Goal: Obtain resource: Obtain resource

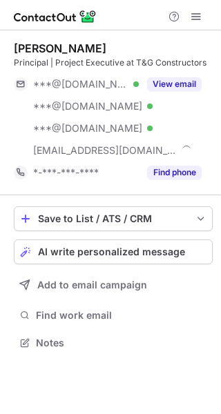
scroll to position [333, 221]
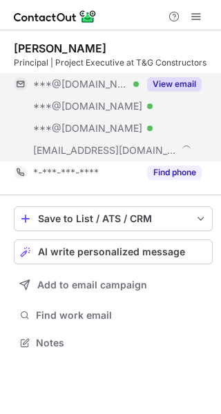
click at [149, 86] on button "View email" at bounding box center [174, 84] width 54 height 14
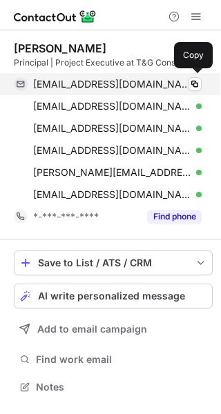
scroll to position [377, 221]
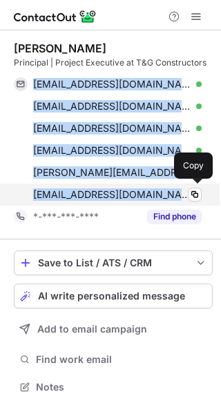
drag, startPoint x: 33, startPoint y: 86, endPoint x: 144, endPoint y: 190, distance: 151.7
click at [144, 190] on div "paisa60@gmail.com Verified Copy joedorsi@gmail.com Verified Copy kruker74@gmail…" at bounding box center [107, 139] width 187 height 132
copy div "paisa60@gmail.com Verified Copy joedorsi@gmail.com Verified Copy kruker74@gmail…"
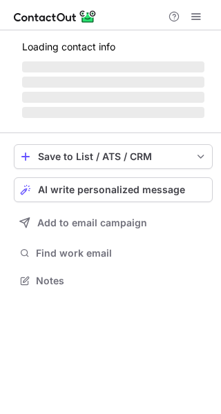
scroll to position [279, 221]
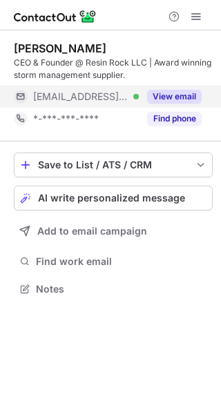
click at [185, 94] on button "View email" at bounding box center [174, 97] width 54 height 14
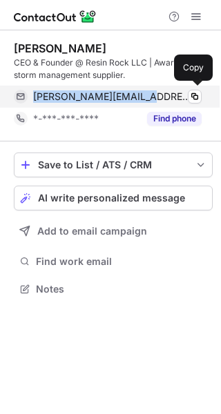
drag, startPoint x: 31, startPoint y: 97, endPoint x: 138, endPoint y: 96, distance: 106.8
click at [138, 96] on div "tony@resinrockllc.com Verified Copy" at bounding box center [107, 96] width 187 height 22
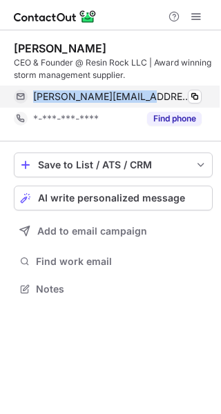
copy span "tony@resinrockllc.com"
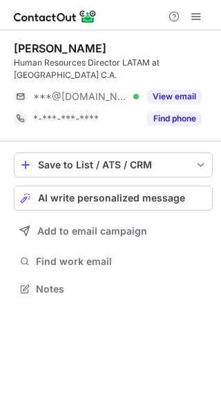
scroll to position [267, 221]
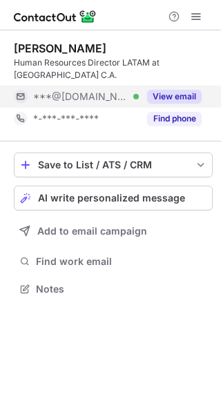
click at [161, 90] on button "View email" at bounding box center [174, 97] width 54 height 14
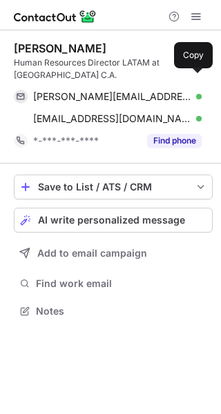
scroll to position [289, 221]
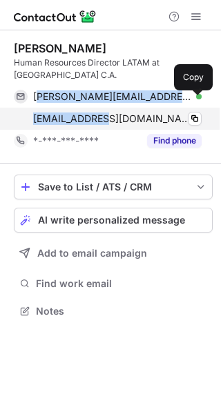
drag, startPoint x: 37, startPoint y: 83, endPoint x: 92, endPoint y: 97, distance: 57.0
click at [92, 97] on div "flavio.rodriguez@yahoo.com Verified Copy rodriguez1nathan@yahoo.com Verified Co…" at bounding box center [107, 107] width 187 height 44
drag, startPoint x: 33, startPoint y: 81, endPoint x: 171, endPoint y: 106, distance: 140.2
click at [171, 106] on div "flavio.rodriguez@yahoo.com Verified Copy rodriguez1nathan@yahoo.com Verified Co…" at bounding box center [107, 107] width 187 height 44
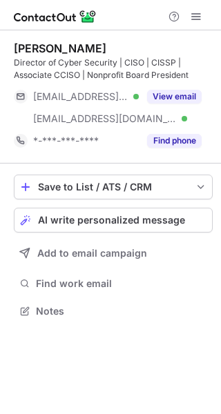
scroll to position [301, 221]
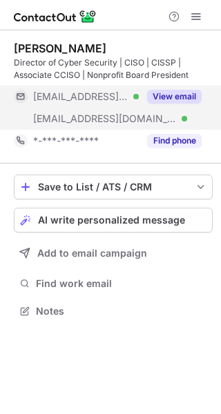
click at [159, 97] on button "View email" at bounding box center [174, 97] width 54 height 14
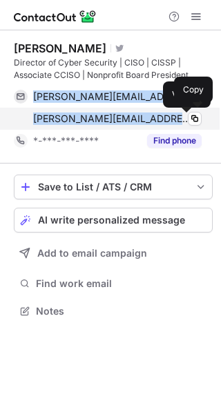
drag, startPoint x: 30, startPoint y: 97, endPoint x: 187, endPoint y: 118, distance: 158.5
click at [187, 118] on div "[PERSON_NAME][EMAIL_ADDRESS][DOMAIN_NAME] Verified Copy [PERSON_NAME][EMAIL_ADD…" at bounding box center [107, 107] width 187 height 44
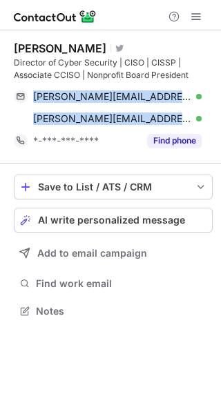
copy div "[PERSON_NAME][EMAIL_ADDRESS][DOMAIN_NAME] Verified Copy [PERSON_NAME][EMAIL_ADD…"
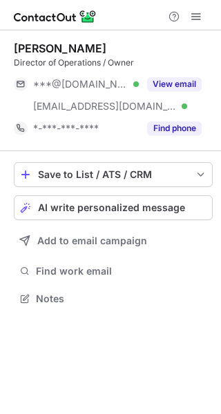
scroll to position [289, 221]
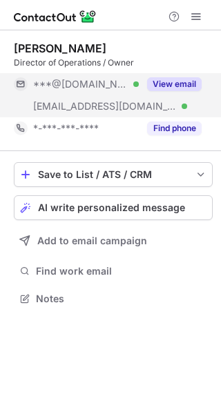
click at [163, 85] on button "View email" at bounding box center [174, 84] width 54 height 14
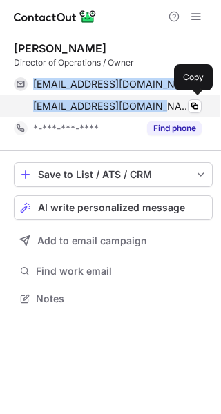
drag, startPoint x: 36, startPoint y: 86, endPoint x: 154, endPoint y: 108, distance: 120.5
click at [152, 110] on div "calvinoilct@gmail.com Verified Copy ctrout@mcroilandgas.com Verified Copy" at bounding box center [107, 95] width 187 height 44
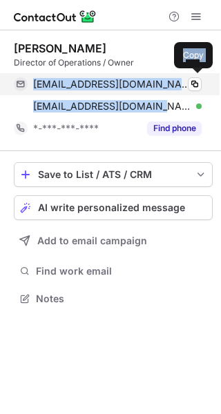
drag, startPoint x: 159, startPoint y: 85, endPoint x: 72, endPoint y: 88, distance: 86.9
click at [72, 88] on span "calvinoilct@gmail.com" at bounding box center [112, 84] width 158 height 12
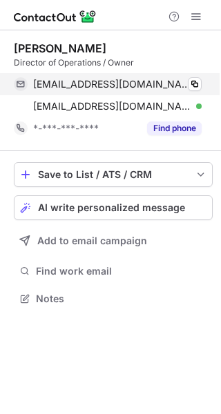
scroll to position [289, 221]
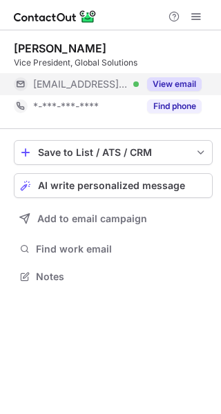
scroll to position [267, 221]
click at [155, 82] on button "View email" at bounding box center [174, 84] width 54 height 14
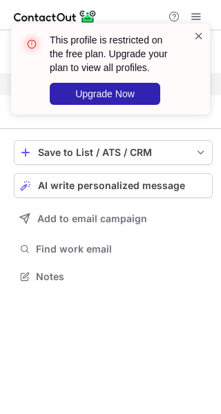
click at [199, 37] on span at bounding box center [198, 36] width 11 height 14
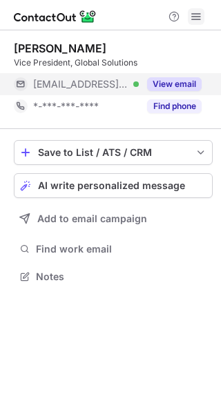
click at [196, 17] on span at bounding box center [195, 16] width 11 height 11
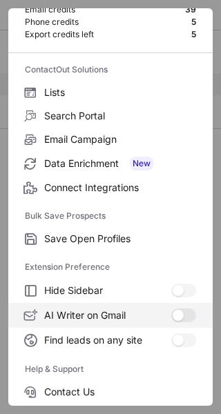
scroll to position [161, 0]
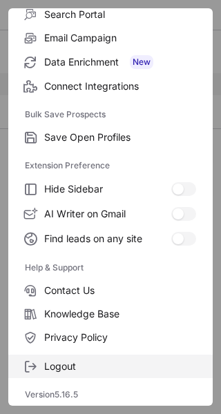
click at [78, 358] on label "Logout" at bounding box center [110, 365] width 204 height 23
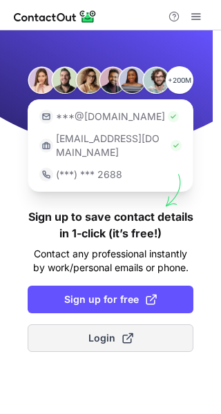
click at [74, 327] on button "Login" at bounding box center [110, 338] width 165 height 28
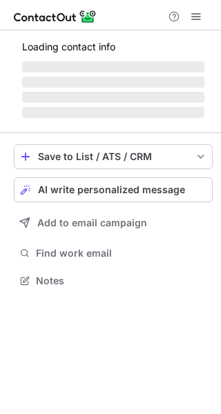
scroll to position [267, 221]
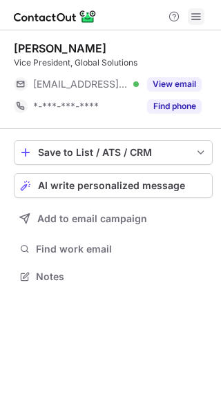
click at [194, 17] on span at bounding box center [195, 16] width 11 height 11
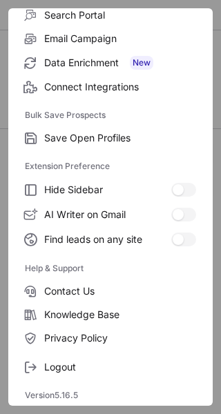
scroll to position [161, 0]
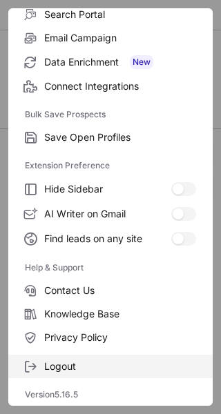
click at [97, 372] on span "Logout" at bounding box center [120, 366] width 152 height 12
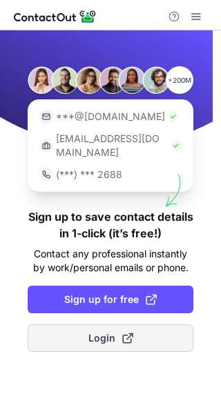
click at [132, 332] on span at bounding box center [127, 337] width 11 height 11
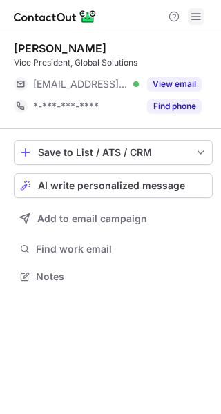
scroll to position [267, 221]
click at [195, 17] on span at bounding box center [195, 16] width 11 height 11
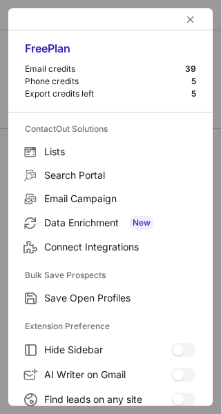
scroll to position [161, 0]
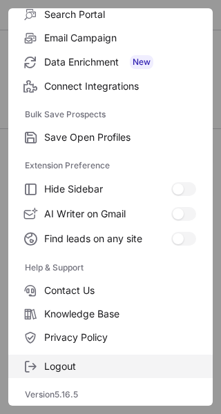
drag, startPoint x: 77, startPoint y: 374, endPoint x: 94, endPoint y: 374, distance: 17.2
click at [77, 374] on label "Logout" at bounding box center [110, 365] width 204 height 23
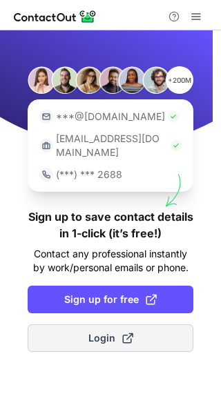
click at [126, 332] on span at bounding box center [127, 337] width 11 height 11
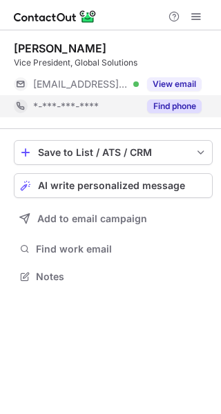
scroll to position [267, 221]
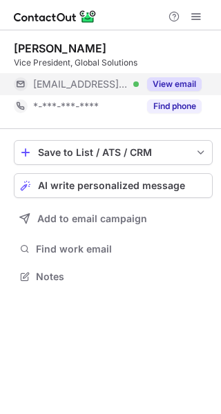
click at [184, 87] on button "View email" at bounding box center [174, 84] width 54 height 14
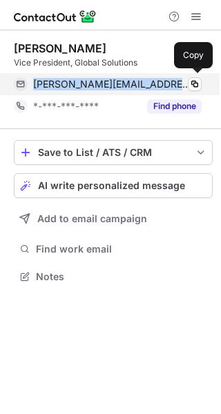
drag, startPoint x: 181, startPoint y: 85, endPoint x: 30, endPoint y: 85, distance: 151.0
click at [30, 85] on div "[PERSON_NAME][EMAIL_ADDRESS][PERSON_NAME][DOMAIN_NAME] Verified Copy" at bounding box center [107, 84] width 187 height 22
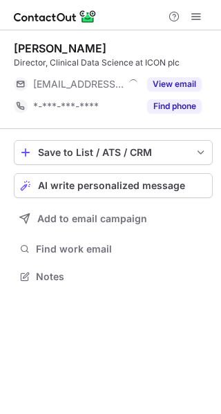
scroll to position [267, 221]
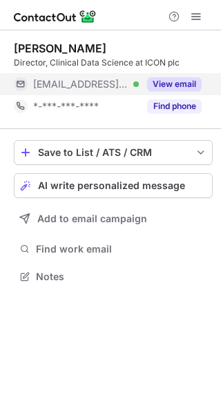
click at [185, 81] on button "View email" at bounding box center [174, 84] width 54 height 14
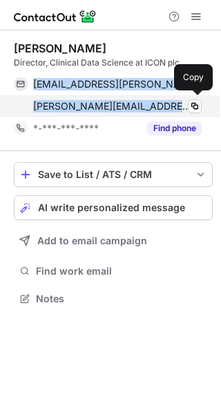
drag, startPoint x: 32, startPoint y: 85, endPoint x: 179, endPoint y: 110, distance: 148.2
click at [179, 110] on div "[EMAIL_ADDRESS][PERSON_NAME][DOMAIN_NAME] Verified Copy [PERSON_NAME][EMAIL_ADD…" at bounding box center [107, 95] width 187 height 44
copy div "[EMAIL_ADDRESS][PERSON_NAME][DOMAIN_NAME] Verified Copy [PERSON_NAME][EMAIL_ADD…"
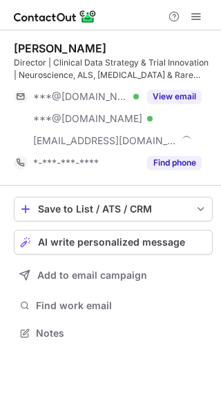
scroll to position [323, 221]
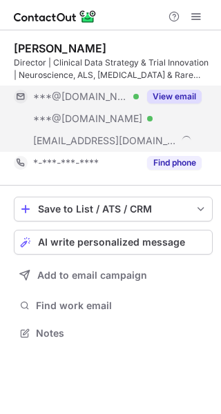
click at [176, 96] on button "View email" at bounding box center [174, 97] width 54 height 14
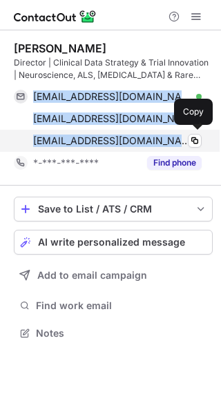
drag, startPoint x: 45, startPoint y: 103, endPoint x: 169, endPoint y: 141, distance: 129.5
click at [169, 141] on div "akaisersalem@gmail.com Verified Copy akaiser_4@hotmail.com Verified Copy asalem…" at bounding box center [107, 118] width 187 height 66
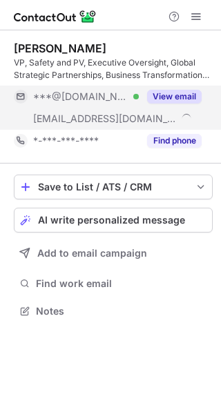
scroll to position [301, 221]
click at [169, 95] on button "View email" at bounding box center [174, 97] width 54 height 14
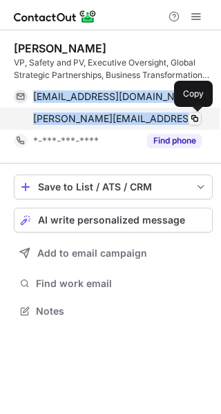
drag, startPoint x: 64, startPoint y: 122, endPoint x: 198, endPoint y: 119, distance: 133.7
click at [198, 119] on div "isachdeva@gmail.com Verified Copy inder.sachdeva@incresearch.com Copy" at bounding box center [107, 107] width 187 height 44
copy div "isachdeva@gmail.com Verified Copy inder.sachdeva@incresearch.com"
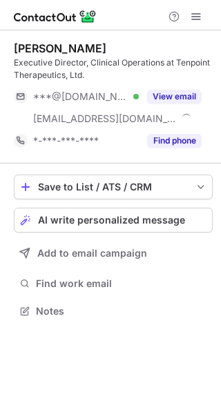
scroll to position [301, 221]
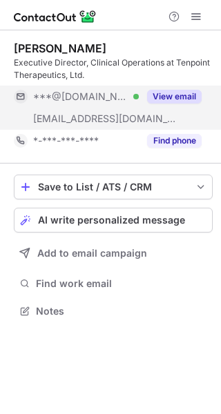
click at [173, 95] on button "View email" at bounding box center [174, 97] width 54 height 14
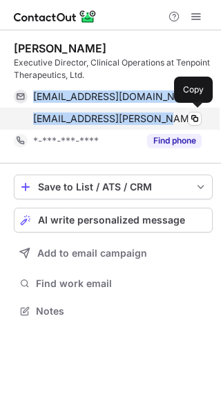
drag, startPoint x: 32, startPoint y: 97, endPoint x: 166, endPoint y: 125, distance: 136.5
click at [166, 125] on div "zohraw@gmail.com Verified Copy zohra.womack@visustx.com Copy" at bounding box center [107, 107] width 187 height 44
copy div "zohraw@gmail.com Verified Copy zohra.womack@visustx.com"
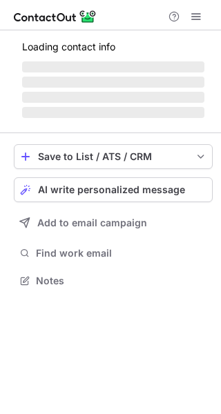
scroll to position [7, 7]
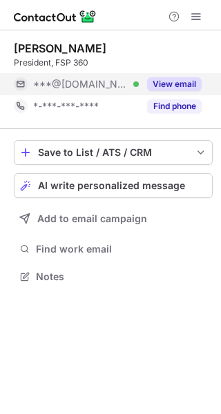
click at [189, 83] on button "View email" at bounding box center [174, 84] width 54 height 14
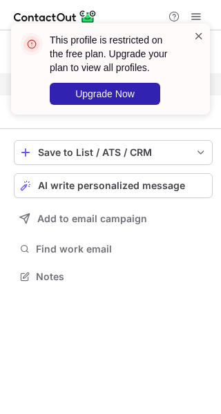
click at [200, 30] on span at bounding box center [198, 36] width 11 height 14
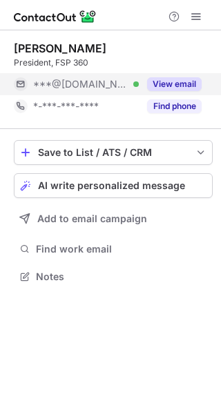
click at [195, 19] on div "This profile is restricted on the free plan. Upgrade your plan to view all prof…" at bounding box center [110, 75] width 221 height 130
click at [207, 11] on div "Help & Support" at bounding box center [110, 15] width 221 height 30
click at [195, 11] on span at bounding box center [195, 16] width 11 height 11
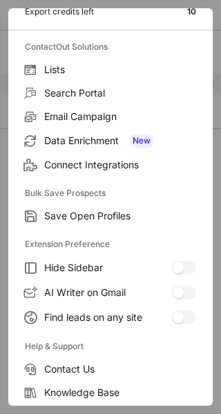
scroll to position [161, 0]
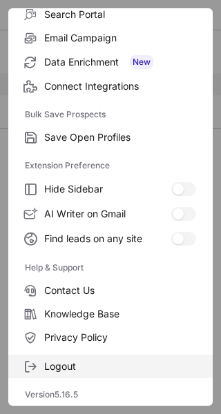
click at [58, 365] on span "Logout" at bounding box center [120, 366] width 152 height 12
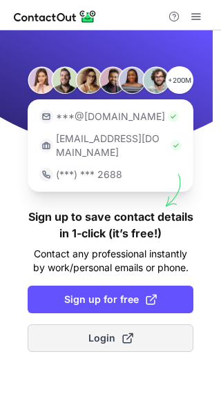
click at [103, 331] on span "Login" at bounding box center [110, 338] width 45 height 14
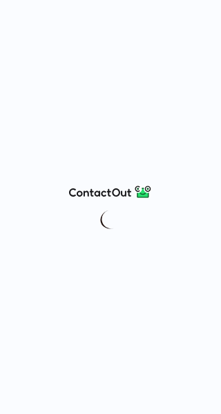
click at [172, 91] on div at bounding box center [110, 207] width 221 height 414
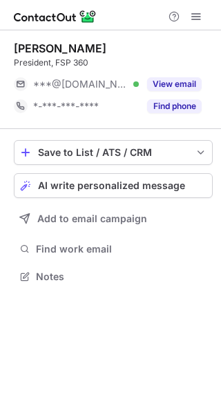
scroll to position [267, 221]
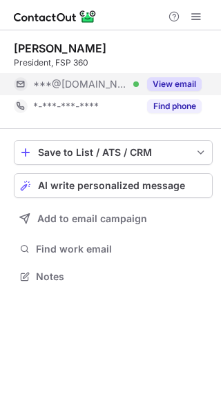
click at [170, 79] on button "View email" at bounding box center [174, 84] width 54 height 14
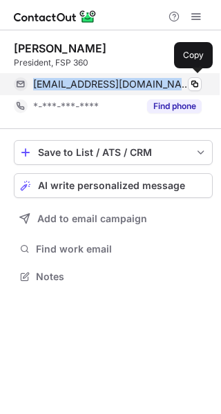
drag, startPoint x: 53, startPoint y: 90, endPoint x: 153, endPoint y: 81, distance: 100.3
click at [153, 81] on div "drcucos@hotmail.com Verified" at bounding box center [117, 84] width 168 height 12
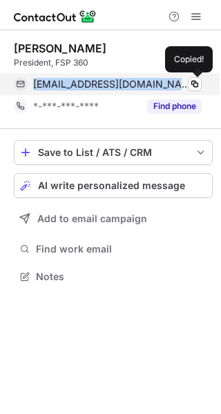
copy span "drcucos@hotmail.com"
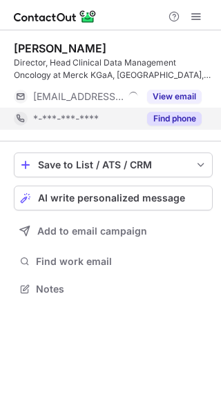
scroll to position [279, 221]
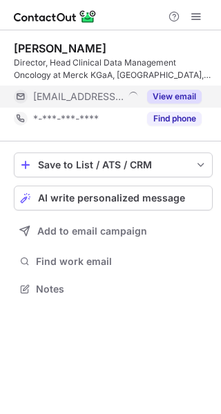
click at [172, 96] on button "View email" at bounding box center [174, 97] width 54 height 14
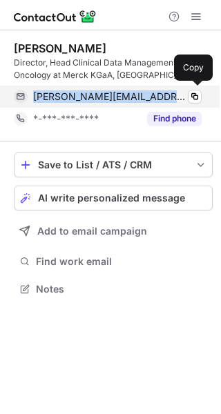
drag, startPoint x: 32, startPoint y: 101, endPoint x: 176, endPoint y: 94, distance: 144.2
click at [176, 94] on div "[PERSON_NAME][EMAIL_ADDRESS][PERSON_NAME][DOMAIN_NAME] Copy" at bounding box center [107, 96] width 187 height 22
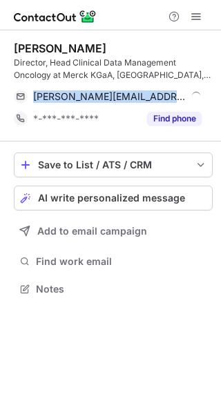
copy span "[PERSON_NAME].[PERSON_NAME]@merckgrou"
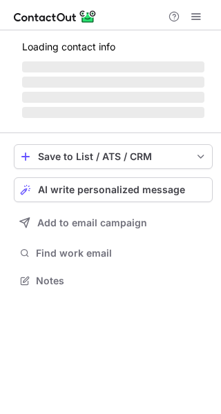
scroll to position [289, 221]
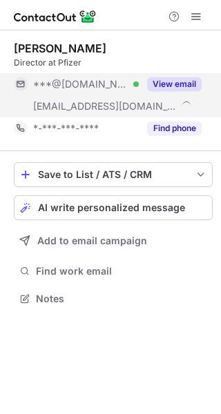
click at [181, 84] on button "View email" at bounding box center [174, 84] width 54 height 14
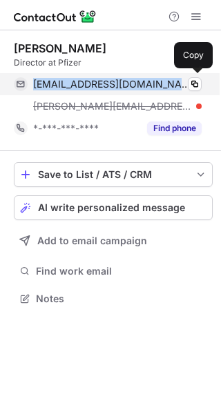
drag, startPoint x: 34, startPoint y: 90, endPoint x: 150, endPoint y: 92, distance: 116.5
click at [150, 92] on div "[EMAIL_ADDRESS][DOMAIN_NAME] Verified Copy" at bounding box center [107, 84] width 187 height 22
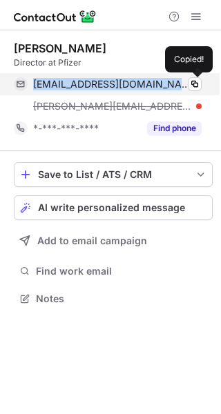
copy span "[EMAIL_ADDRESS][DOMAIN_NAME]"
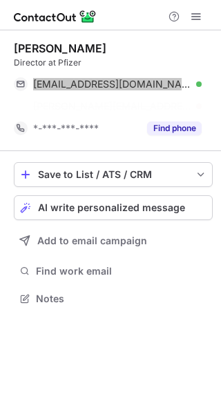
scroll to position [267, 221]
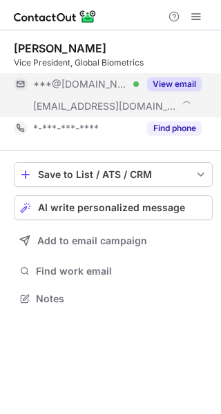
scroll to position [289, 221]
click at [163, 82] on button "View email" at bounding box center [174, 84] width 54 height 14
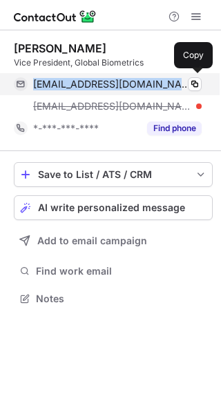
drag, startPoint x: 40, startPoint y: 87, endPoint x: 150, endPoint y: 82, distance: 110.4
click at [150, 82] on div "[EMAIL_ADDRESS][DOMAIN_NAME] Verified Copy" at bounding box center [107, 84] width 187 height 22
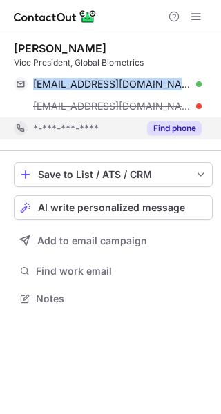
copy span "[EMAIL_ADDRESS][DOMAIN_NAME]"
